Goal: Task Accomplishment & Management: Manage account settings

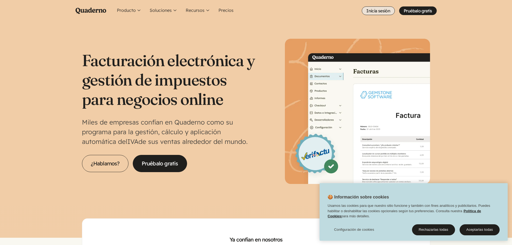
click at [380, 10] on link "Inicia sesión" at bounding box center [378, 10] width 33 height 9
click at [375, 9] on link "Inicia sesión" at bounding box center [378, 10] width 33 height 9
click at [380, 12] on link "Inicia sesión" at bounding box center [378, 10] width 33 height 9
click at [377, 11] on link "Inicia sesión" at bounding box center [378, 10] width 33 height 9
